Goal: Task Accomplishment & Management: Manage account settings

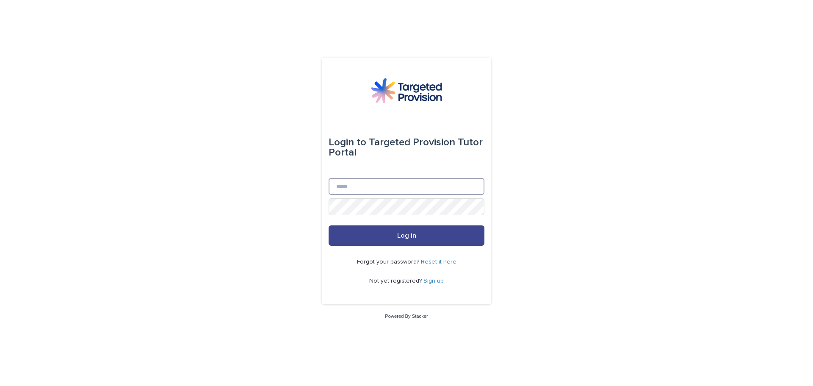
type input "**********"
click at [432, 237] on button "Log in" at bounding box center [407, 235] width 156 height 20
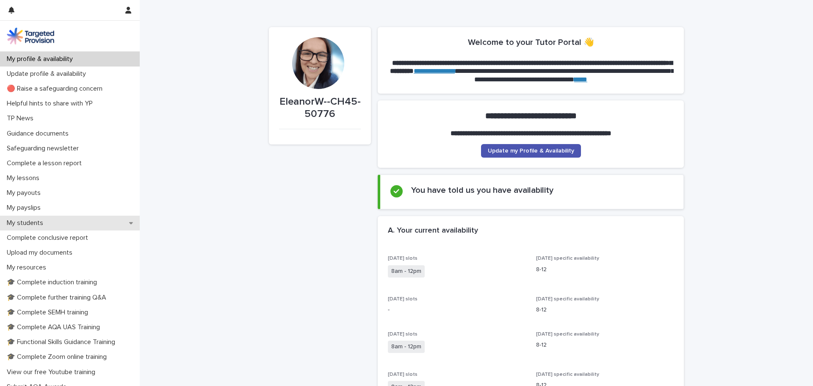
click at [30, 223] on p "My students" at bounding box center [26, 223] width 47 height 8
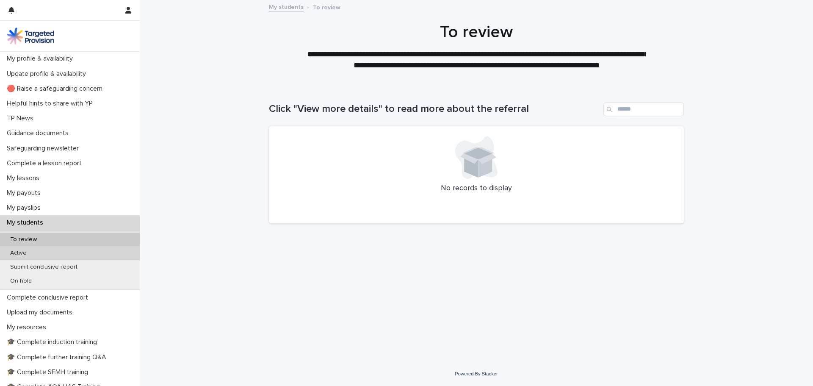
click at [29, 254] on p "Active" at bounding box center [18, 252] width 30 height 7
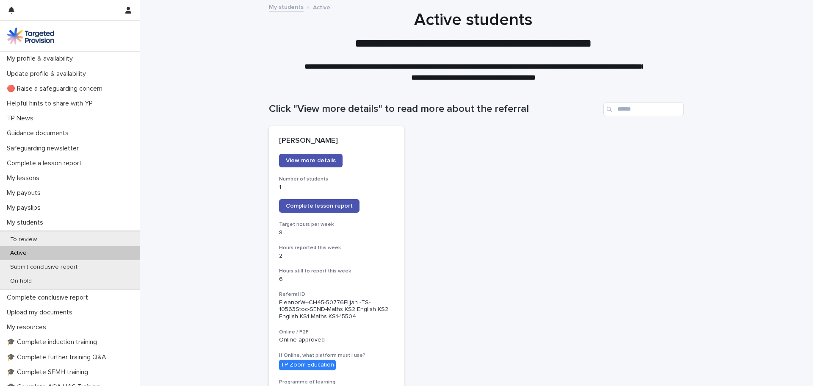
click at [325, 209] on span "Complete lesson report" at bounding box center [319, 206] width 67 height 6
click at [36, 175] on p "My lessons" at bounding box center [24, 178] width 43 height 8
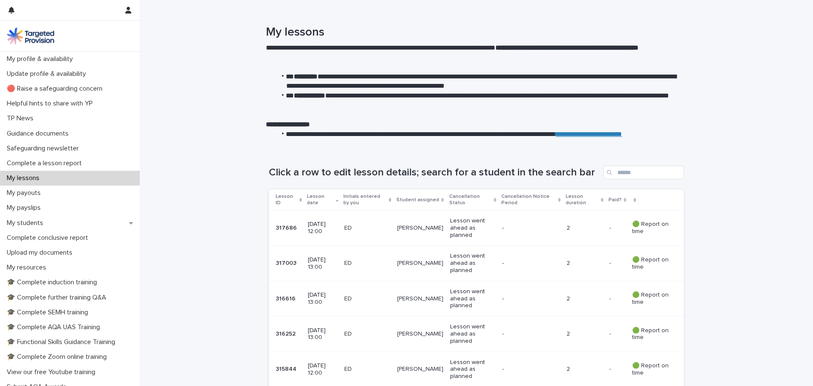
click at [313, 225] on p "15 September 2025 12:00" at bounding box center [323, 228] width 30 height 14
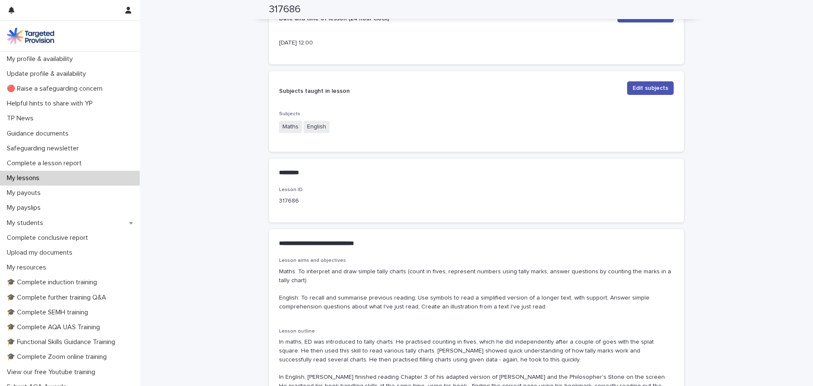
scroll to position [296, 0]
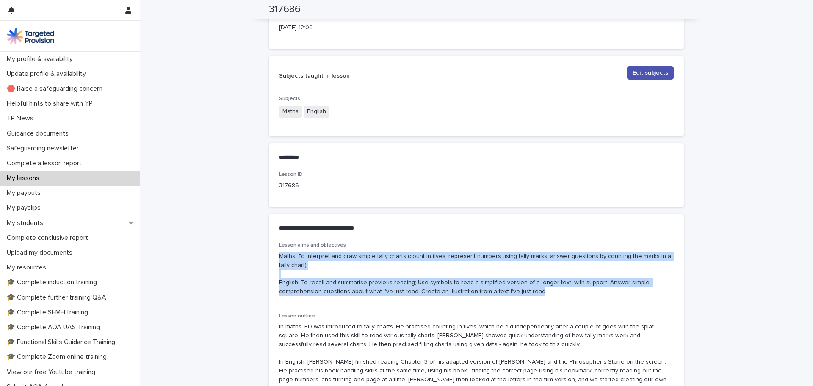
drag, startPoint x: 532, startPoint y: 292, endPoint x: 276, endPoint y: 259, distance: 258.4
click at [279, 259] on p "Maths: To interpret and draw simple tally charts (count in fives; represent num…" at bounding box center [476, 274] width 395 height 44
copy p "Maths: To interpret and draw simple tally charts (count in fives; represent num…"
